Goal: Task Accomplishment & Management: Use online tool/utility

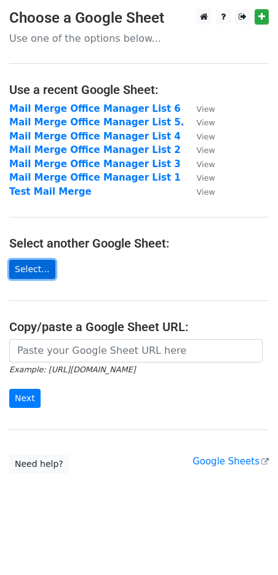
click at [26, 266] on link "Select..." at bounding box center [32, 269] width 46 height 19
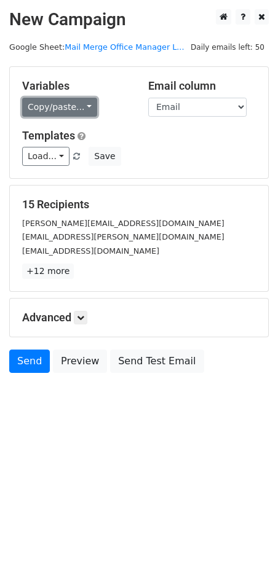
click at [77, 104] on link "Copy/paste..." at bounding box center [59, 107] width 75 height 19
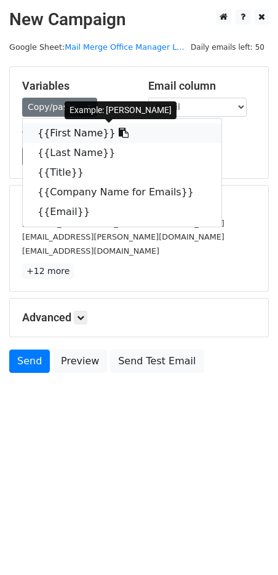
click at [79, 127] on link "{{First Name}}" at bounding box center [122, 134] width 198 height 20
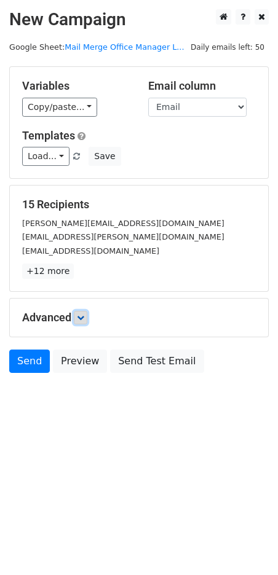
click at [87, 318] on link at bounding box center [81, 318] width 14 height 14
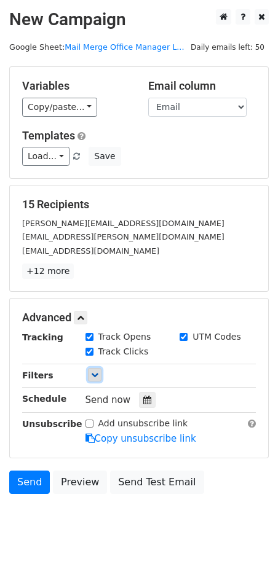
click at [89, 372] on link at bounding box center [95, 375] width 14 height 14
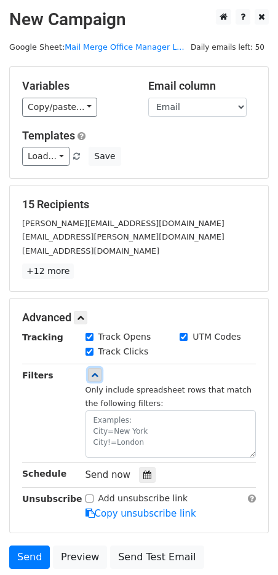
click at [93, 374] on icon at bounding box center [94, 374] width 7 height 7
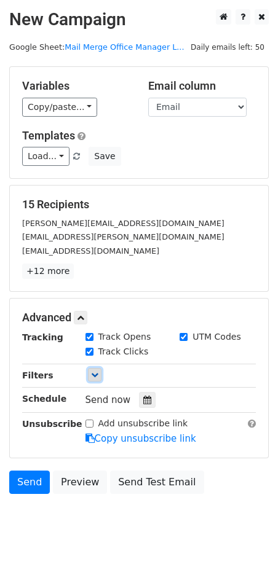
click at [93, 374] on icon at bounding box center [94, 374] width 7 height 7
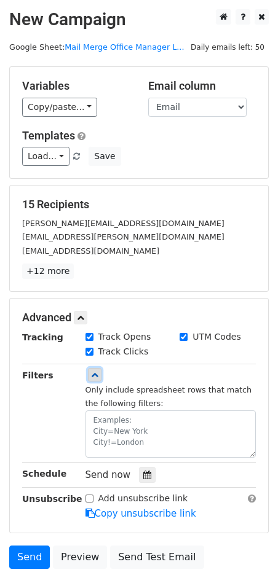
click at [93, 374] on icon at bounding box center [94, 374] width 7 height 7
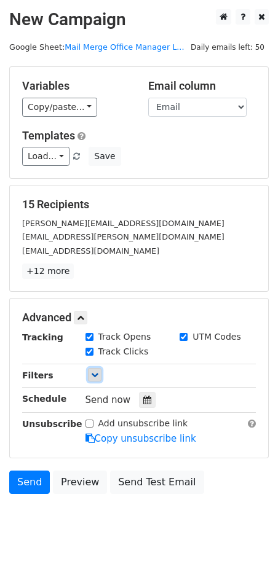
click at [93, 374] on icon at bounding box center [94, 374] width 7 height 7
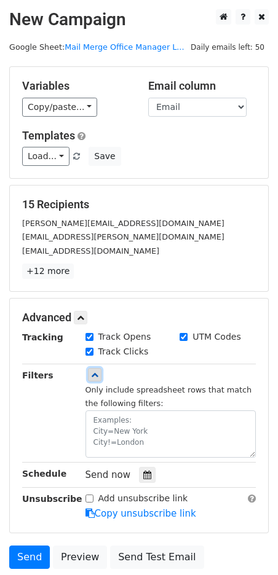
click at [93, 374] on icon at bounding box center [94, 374] width 7 height 7
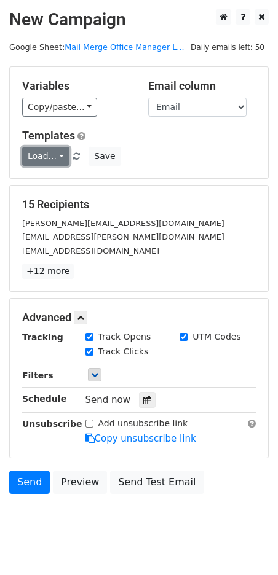
click at [56, 152] on link "Load..." at bounding box center [45, 156] width 47 height 19
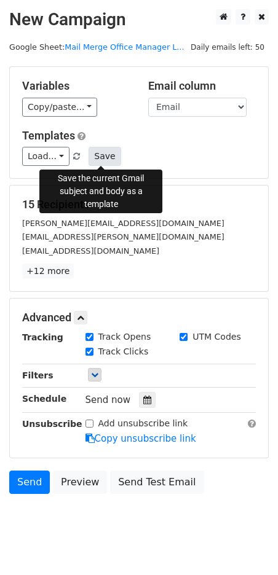
click at [108, 157] on button "Save" at bounding box center [104, 156] width 32 height 19
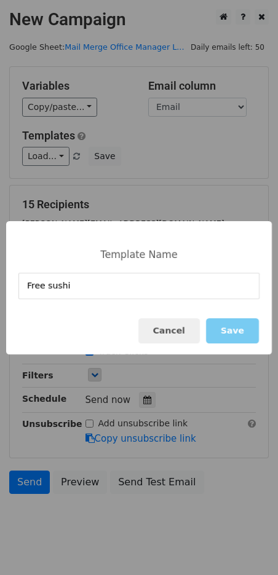
type input "Free sushi"
click at [230, 334] on button "Save" at bounding box center [232, 330] width 53 height 25
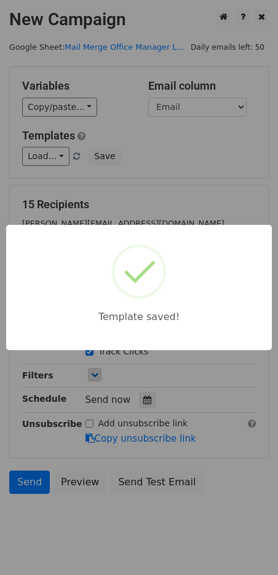
click at [166, 156] on div "Template saved!" at bounding box center [139, 287] width 278 height 575
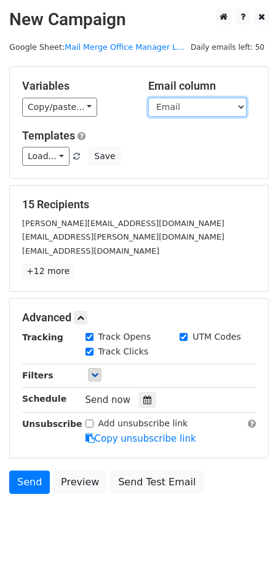
click at [205, 106] on select "First Name Last Name Title Company Name for Emails Email" at bounding box center [197, 107] width 98 height 19
click at [148, 98] on select "First Name Last Name Title Company Name for Emails Email" at bounding box center [197, 107] width 98 height 19
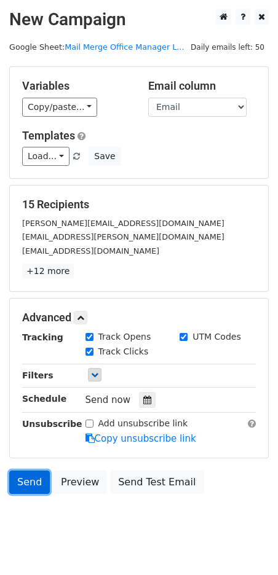
click at [36, 485] on link "Send" at bounding box center [29, 482] width 41 height 23
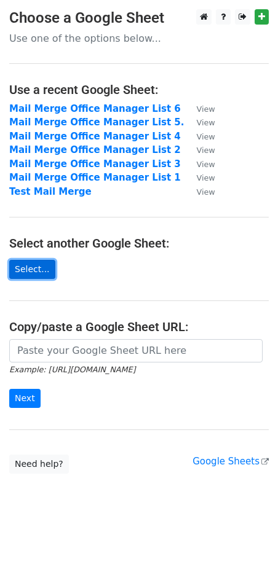
click at [44, 265] on link "Select..." at bounding box center [32, 269] width 46 height 19
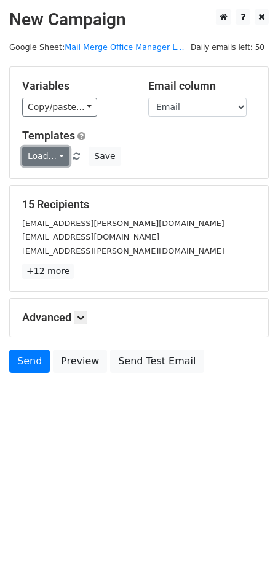
click at [58, 157] on link "Load..." at bounding box center [45, 156] width 47 height 19
click at [71, 184] on link "Free sushi" at bounding box center [71, 184] width 97 height 20
click at [84, 321] on icon at bounding box center [80, 317] width 7 height 7
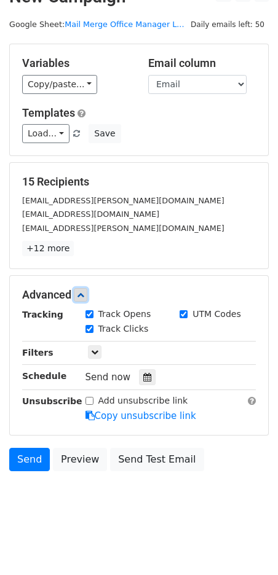
scroll to position [18, 0]
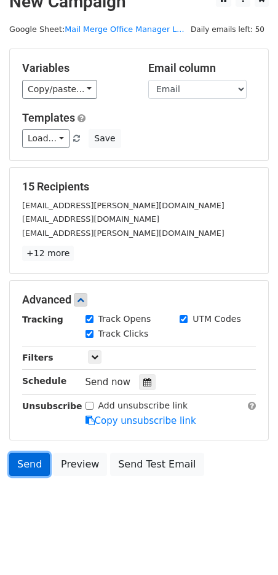
click at [34, 456] on link "Send" at bounding box center [29, 464] width 41 height 23
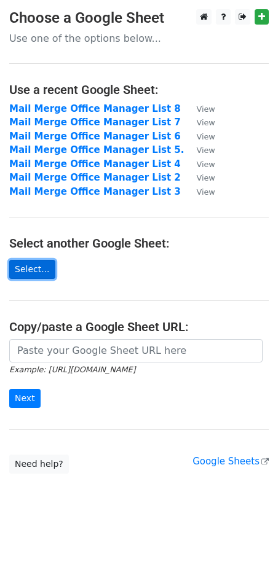
click at [44, 269] on link "Select..." at bounding box center [32, 269] width 46 height 19
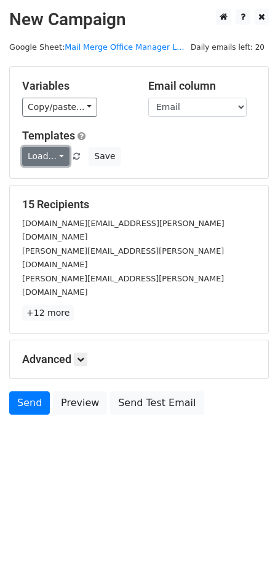
click at [54, 155] on link "Load..." at bounding box center [45, 156] width 47 height 19
click at [64, 176] on link "Free sushi" at bounding box center [71, 184] width 97 height 20
click at [74, 391] on body "New Campaign Daily emails left: 20 Google Sheet: Mail Merge Office Manager L...…" at bounding box center [139, 239] width 278 height 461
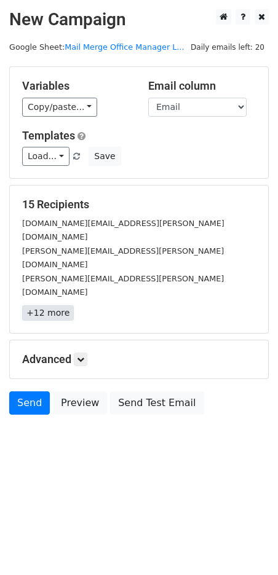
click at [49, 305] on link "+12 more" at bounding box center [48, 312] width 52 height 15
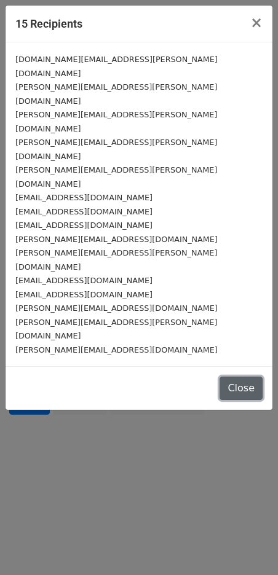
click at [237, 377] on button "Close" at bounding box center [240, 388] width 43 height 23
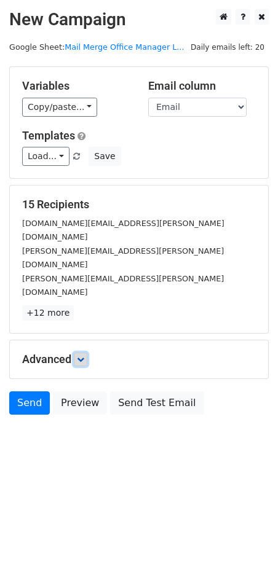
click at [84, 356] on icon at bounding box center [80, 359] width 7 height 7
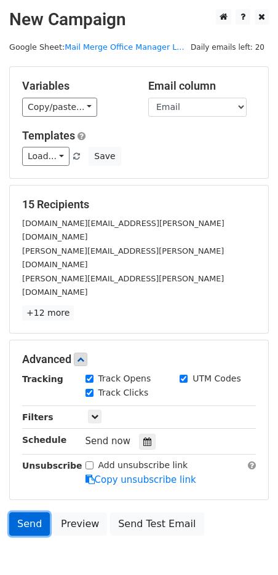
click at [28, 513] on link "Send" at bounding box center [29, 524] width 41 height 23
